Goal: Information Seeking & Learning: Learn about a topic

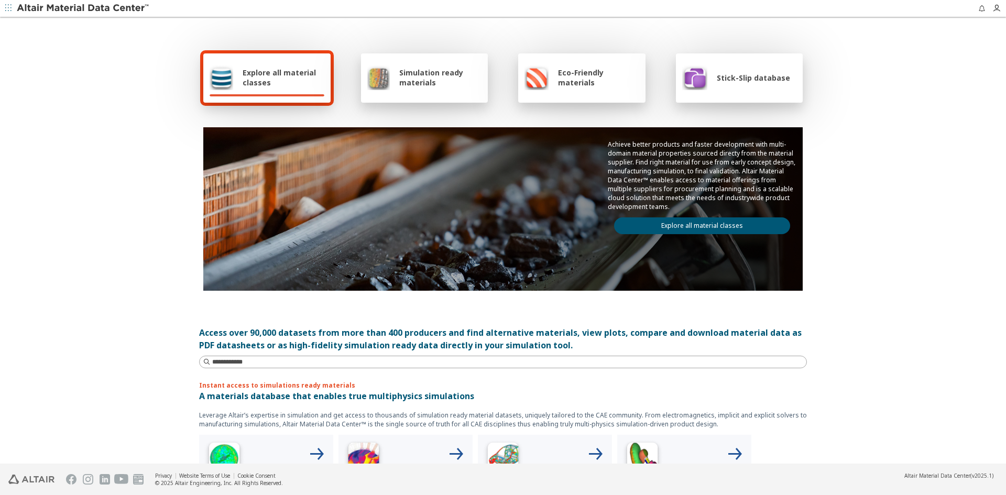
click at [275, 86] on span "Explore all material classes" at bounding box center [284, 78] width 82 height 20
click at [710, 227] on link "Explore all material classes" at bounding box center [702, 225] width 176 height 17
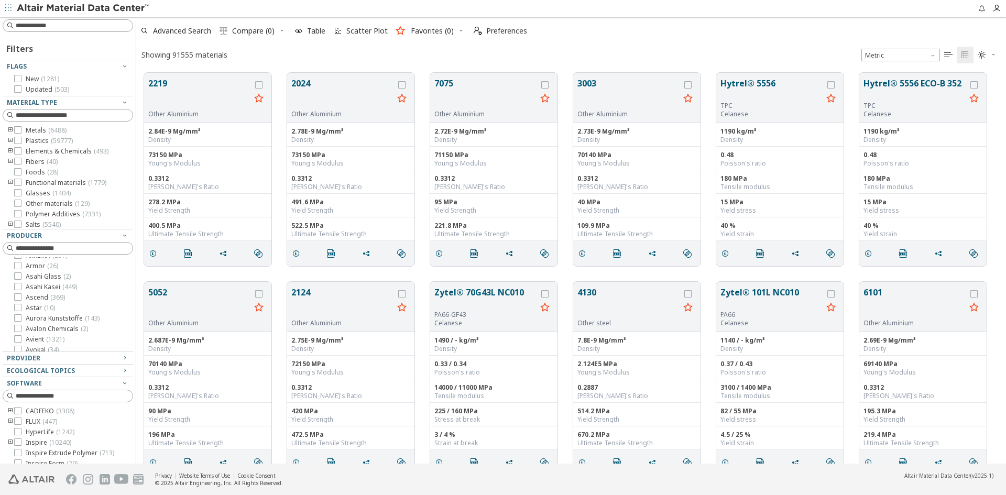
scroll to position [576, 0]
click at [17, 443] on icon at bounding box center [17, 442] width 7 height 7
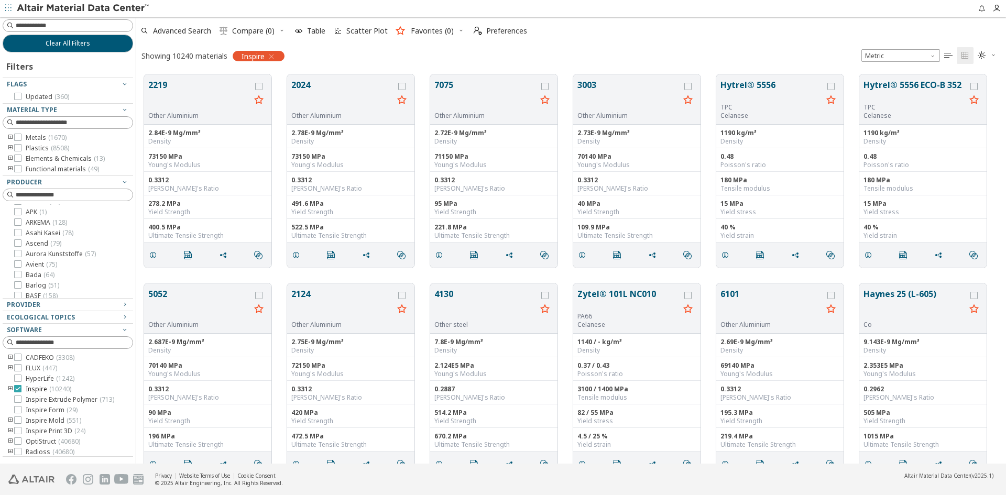
click at [17, 388] on icon at bounding box center [17, 388] width 7 height 7
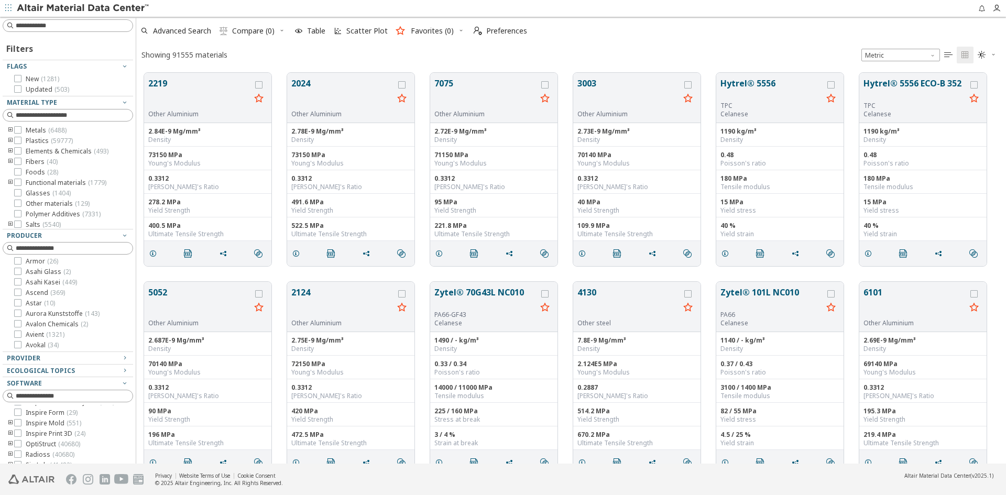
scroll to position [52, 0]
click at [14, 415] on div at bounding box center [17, 410] width 7 height 7
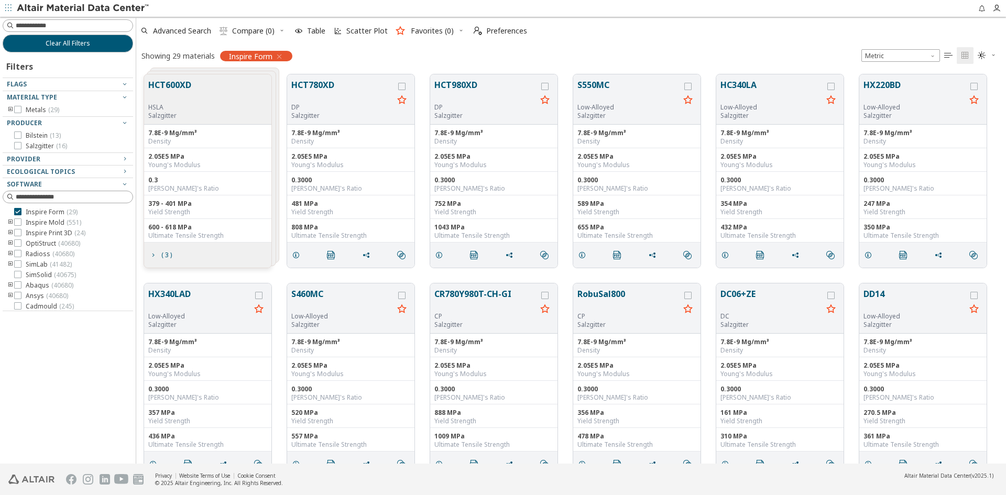
click at [9, 223] on icon "toogle group" at bounding box center [10, 223] width 7 height 8
click at [15, 224] on icon at bounding box center [17, 222] width 7 height 7
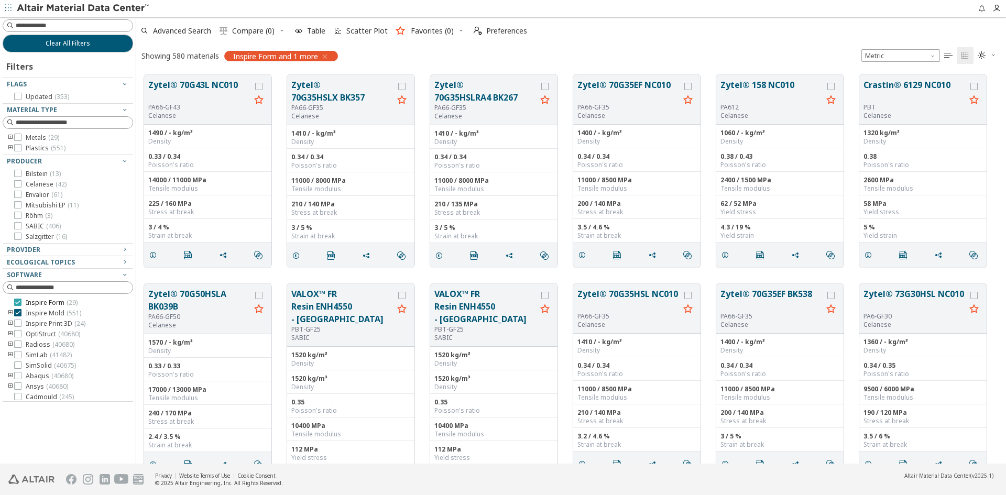
click at [18, 302] on icon at bounding box center [17, 302] width 7 height 7
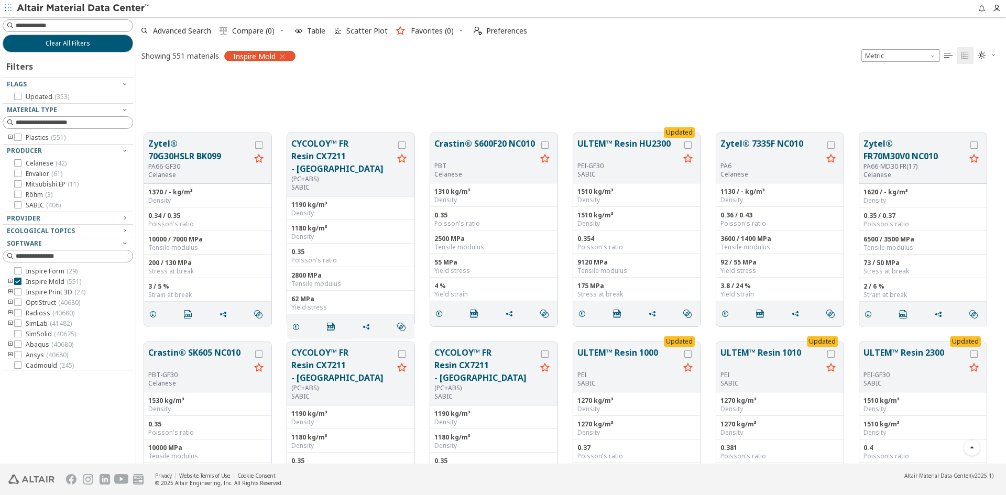
scroll to position [334, 0]
